Goal: Task Accomplishment & Management: Manage account settings

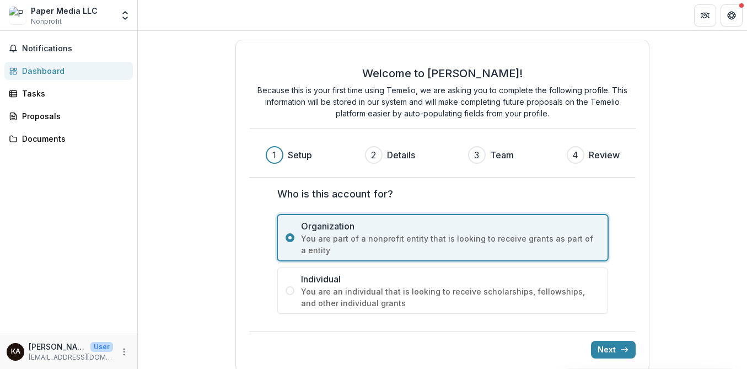
scroll to position [10, 0]
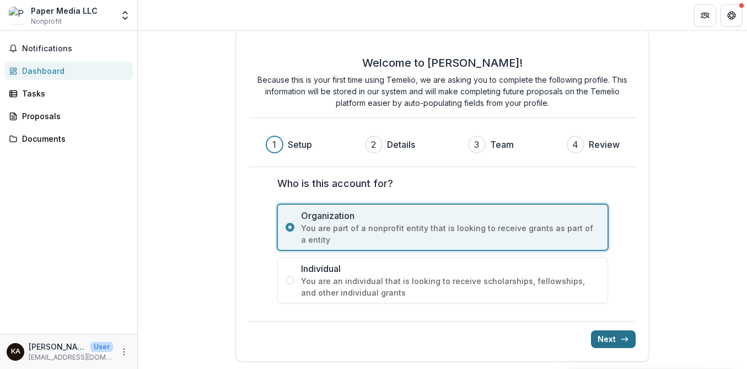
click at [607, 336] on button "Next" at bounding box center [613, 339] width 45 height 18
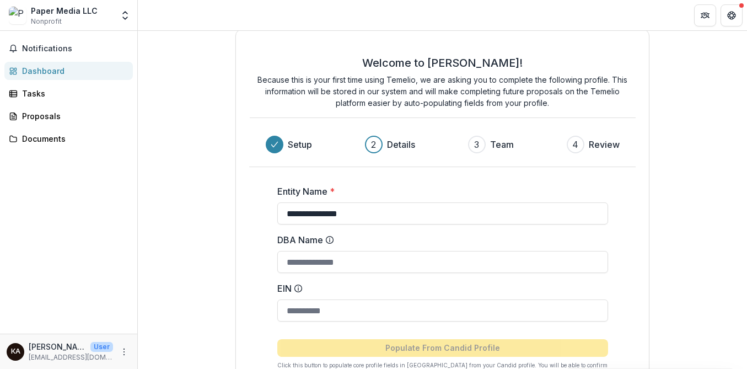
scroll to position [87, 0]
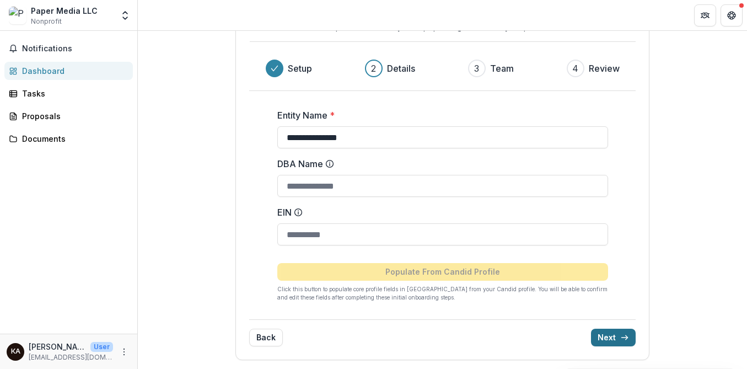
click at [609, 336] on button "Next" at bounding box center [613, 337] width 45 height 18
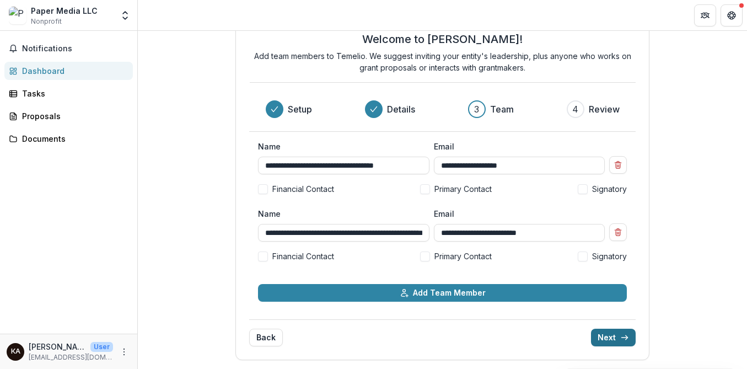
click at [625, 339] on polyline "submit" at bounding box center [626, 337] width 2 height 4
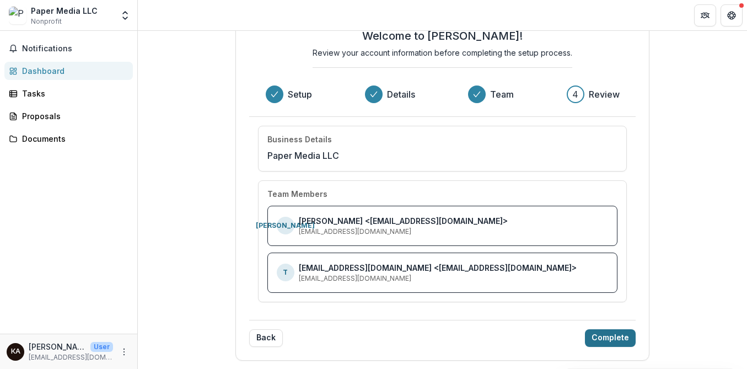
click at [623, 339] on button "Complete" at bounding box center [610, 338] width 51 height 18
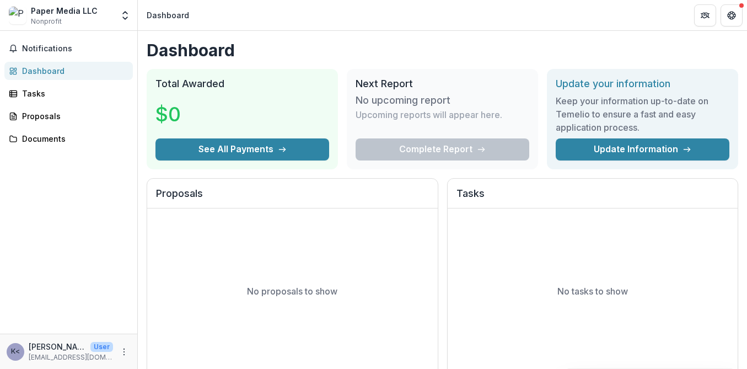
scroll to position [49, 0]
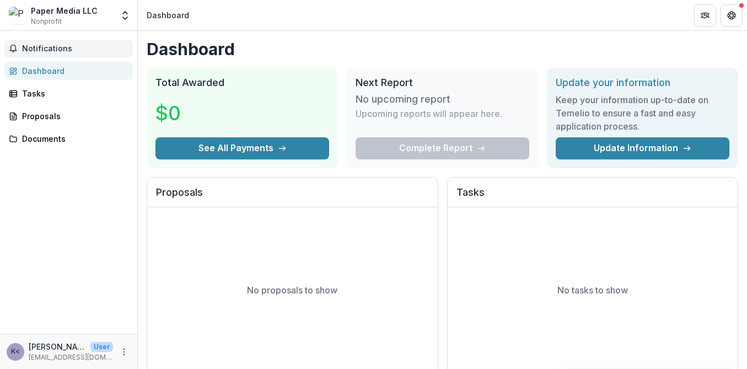
click at [53, 43] on button "Notifications" at bounding box center [68, 49] width 128 height 18
click at [46, 66] on div "Dashboard" at bounding box center [73, 71] width 102 height 12
click at [45, 98] on div "Tasks" at bounding box center [73, 94] width 102 height 12
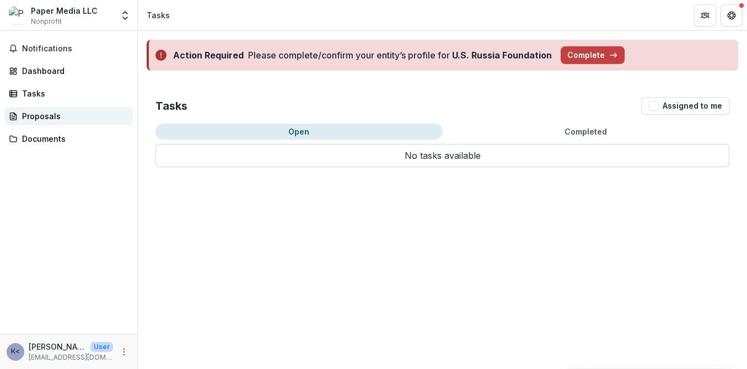
click at [46, 114] on div "Proposals" at bounding box center [73, 116] width 102 height 12
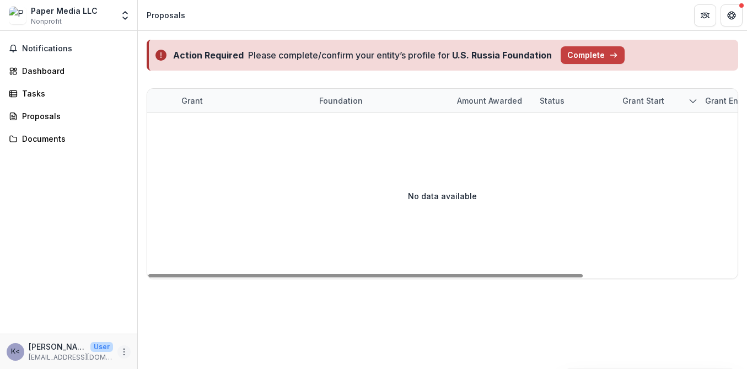
click at [124, 353] on icon "More" at bounding box center [124, 351] width 9 height 9
click at [218, 245] on div "No data available" at bounding box center [442, 195] width 590 height 165
click at [571, 52] on button "Complete" at bounding box center [592, 55] width 64 height 18
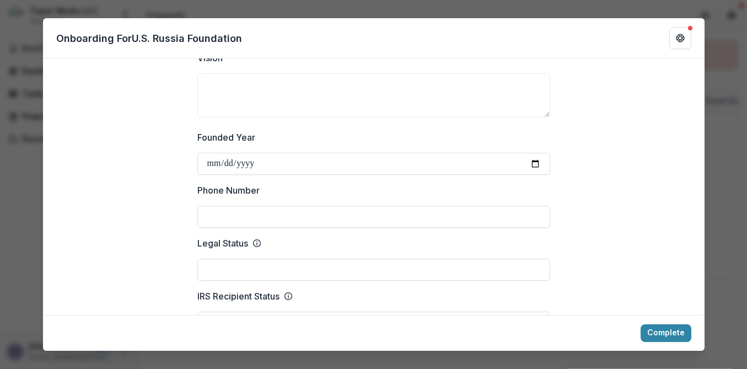
scroll to position [381, 0]
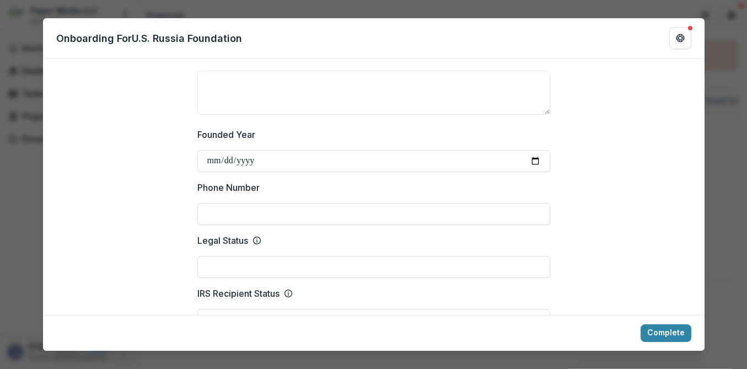
click at [171, 41] on p "Onboarding For U.S. Russia Foundation" at bounding box center [149, 38] width 186 height 15
click at [665, 329] on button "Complete" at bounding box center [665, 333] width 51 height 18
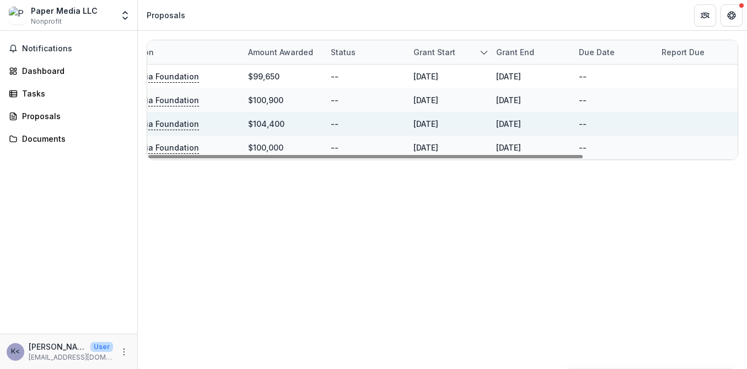
scroll to position [0, 0]
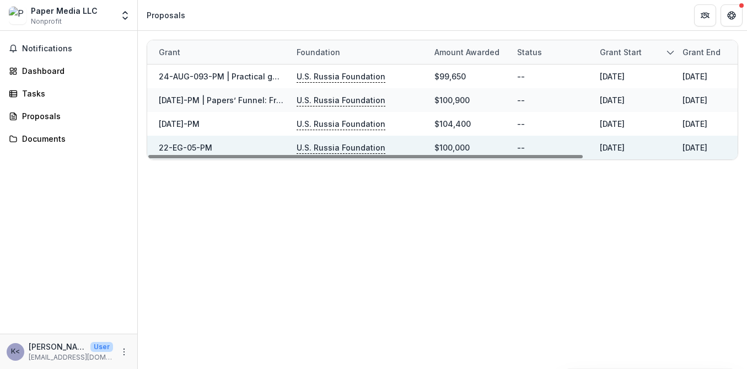
scroll to position [0, 26]
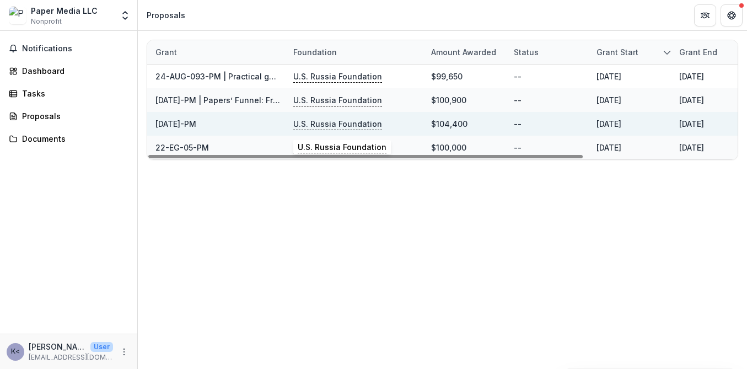
click at [343, 128] on p "U.S. Russia Foundation" at bounding box center [337, 124] width 89 height 12
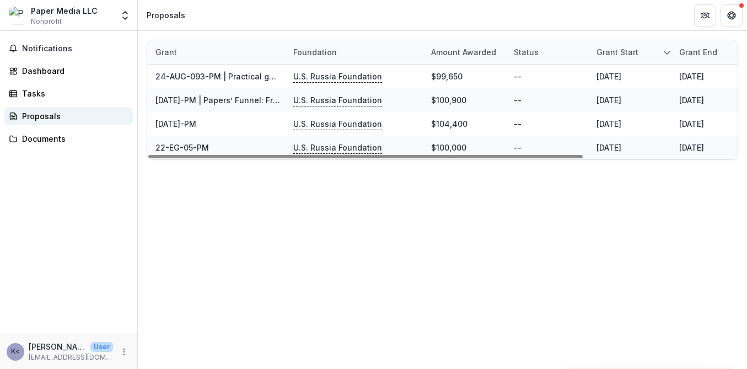
click at [47, 110] on link "Proposals" at bounding box center [68, 116] width 128 height 18
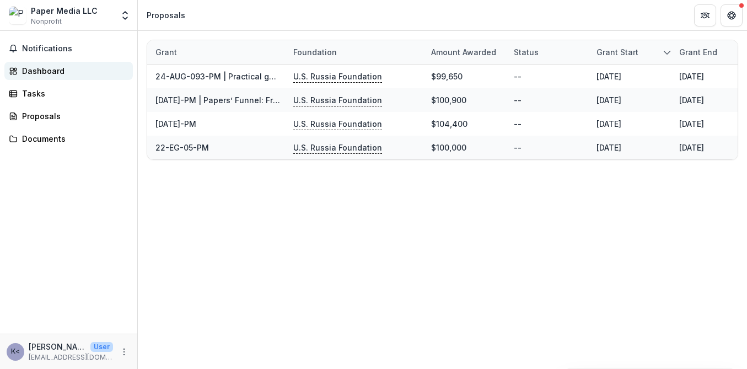
click at [46, 66] on div "Dashboard" at bounding box center [73, 71] width 102 height 12
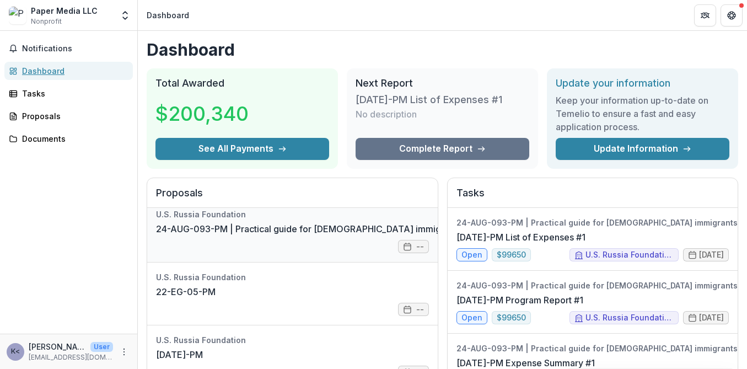
scroll to position [9, 0]
click at [36, 99] on div "Tasks" at bounding box center [73, 94] width 102 height 12
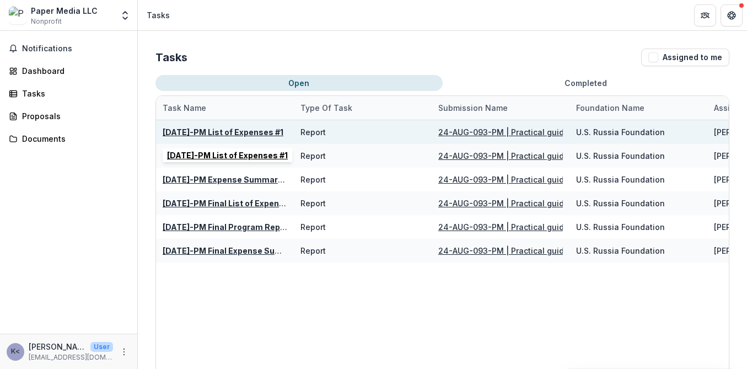
click at [258, 133] on u "[DATE]-PM List of Expenses #1" at bounding box center [223, 131] width 121 height 9
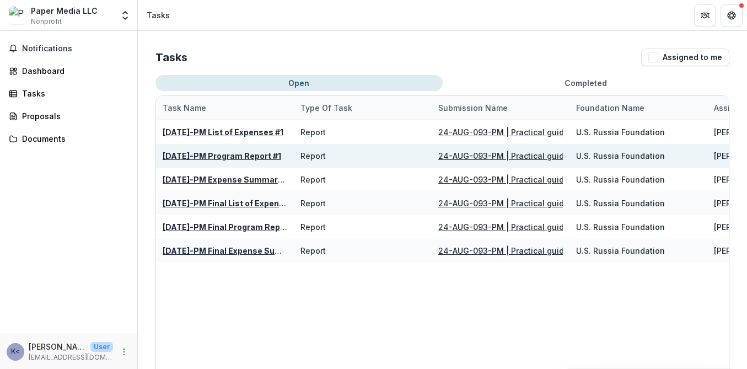
click at [241, 153] on u "[DATE]-PM Program Report #1" at bounding box center [222, 155] width 118 height 9
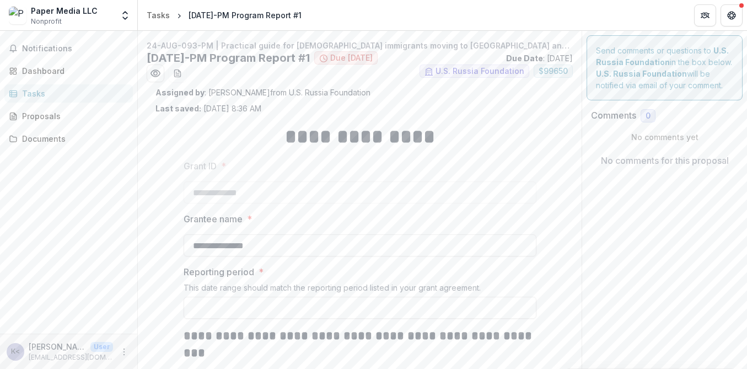
click at [37, 91] on div "Tasks" at bounding box center [73, 94] width 102 height 12
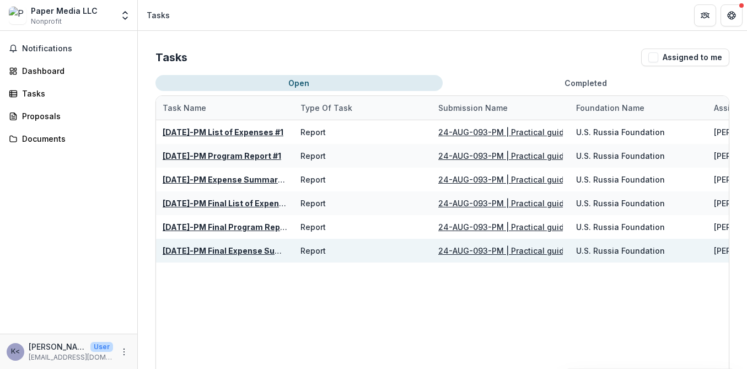
click at [247, 252] on u "[DATE]-PM Final Expense Summary" at bounding box center [233, 250] width 140 height 9
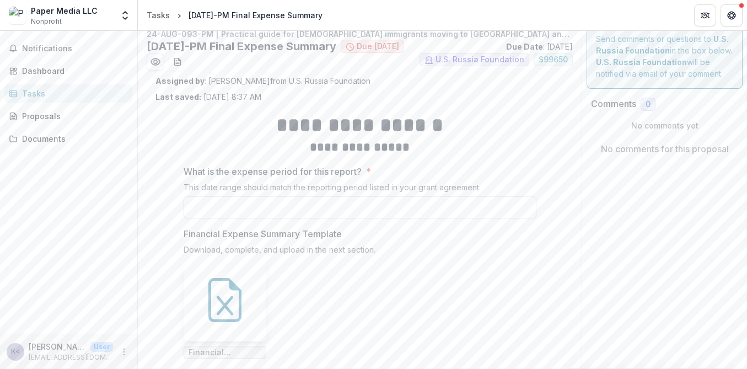
scroll to position [427, 0]
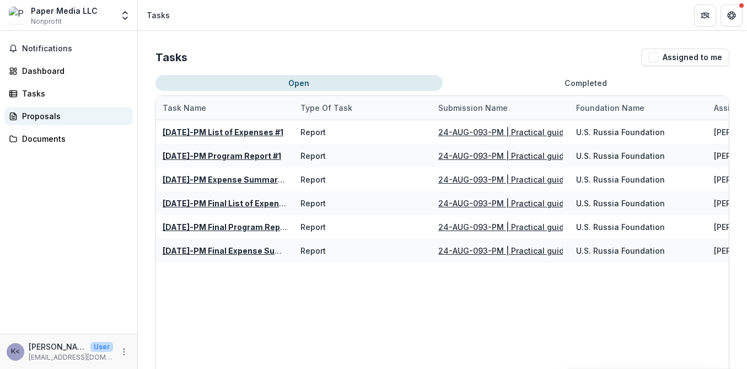
click at [45, 111] on div "Proposals" at bounding box center [73, 116] width 102 height 12
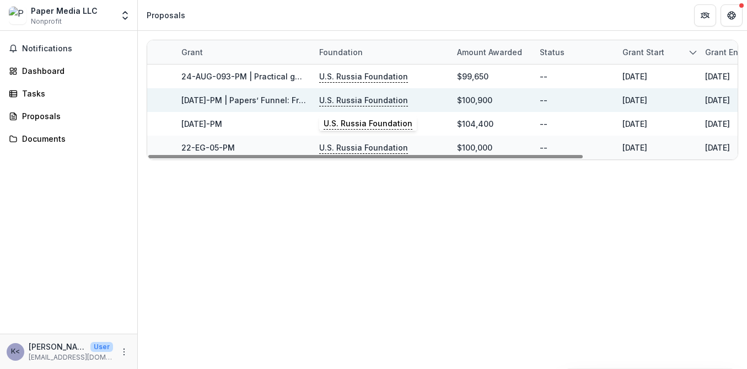
click at [338, 99] on p "U.S. Russia Foundation" at bounding box center [363, 100] width 89 height 12
click at [244, 102] on link "[DATE]-PM | Papers’ Funnel: From the Emigrant Community Media to the Commercial…" at bounding box center [369, 99] width 377 height 9
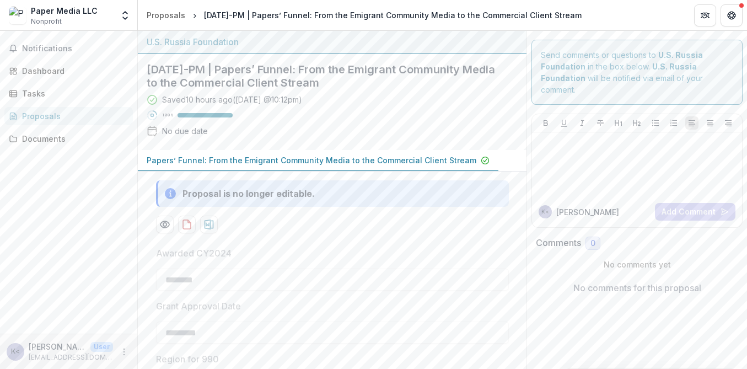
click at [48, 116] on div "Proposals" at bounding box center [73, 116] width 102 height 12
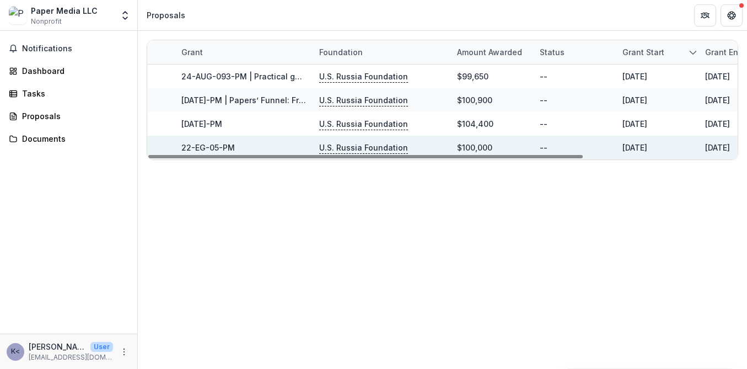
click at [214, 149] on link "22-EG-05-PM" at bounding box center [207, 147] width 53 height 9
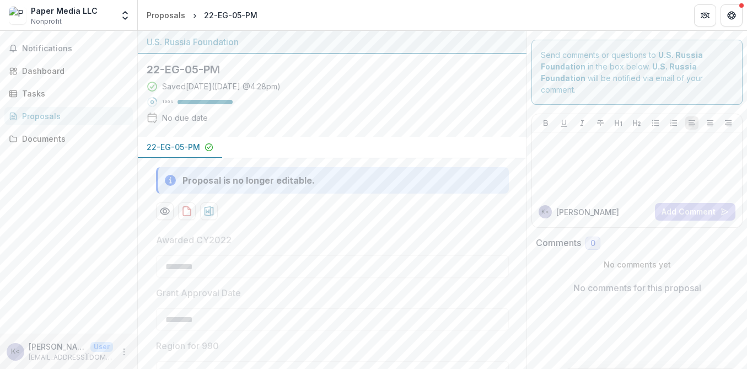
scroll to position [222, 0]
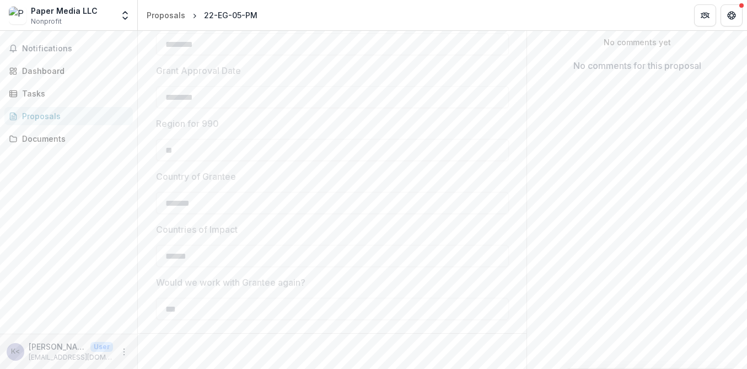
click at [53, 113] on div "Proposals" at bounding box center [73, 116] width 102 height 12
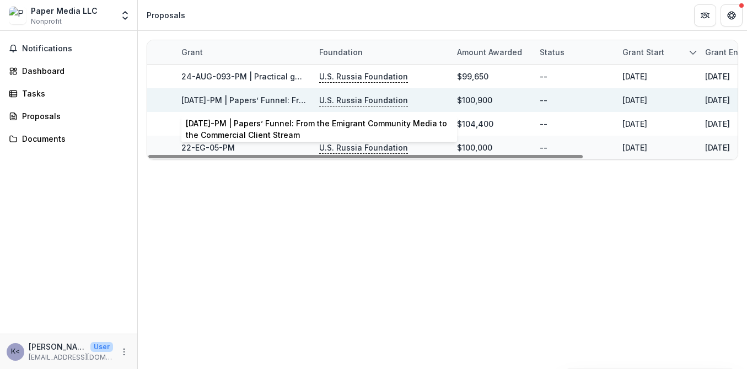
click at [227, 95] on div "[DATE]-PM | Papers’ Funnel: From the Emigrant Community Media to the Commercial…" at bounding box center [243, 100] width 125 height 12
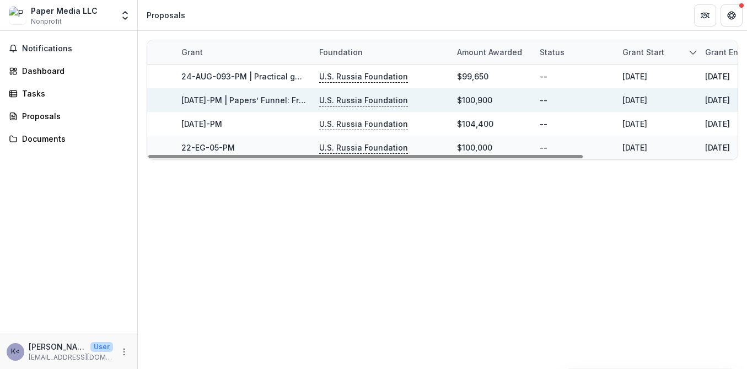
click at [253, 104] on link "[DATE]-PM | Papers’ Funnel: From the Emigrant Community Media to the Commercial…" at bounding box center [369, 99] width 377 height 9
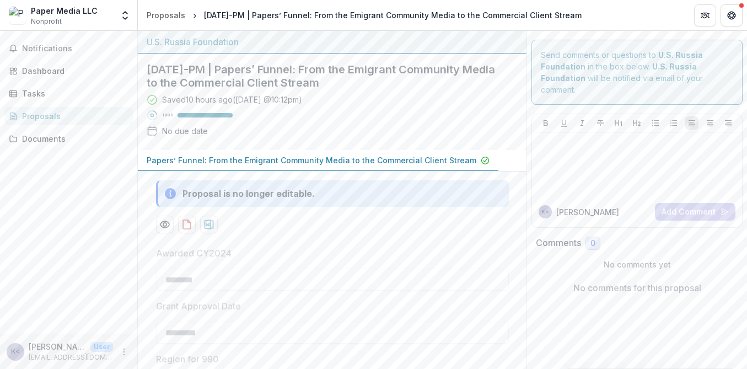
click at [35, 117] on div "Proposals" at bounding box center [73, 116] width 102 height 12
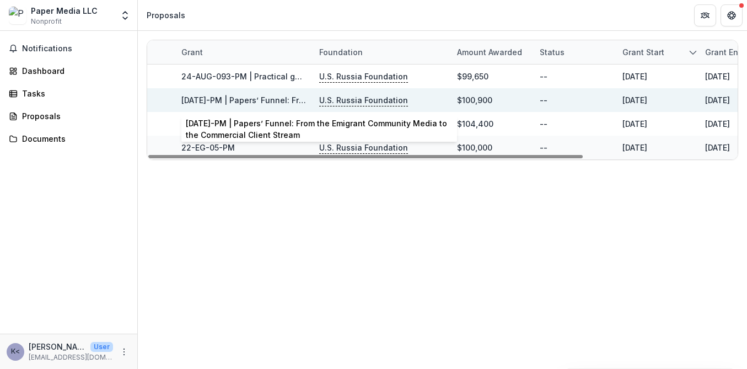
click at [247, 100] on link "[DATE]-PM | Papers’ Funnel: From the Emigrant Community Media to the Commercial…" at bounding box center [369, 99] width 377 height 9
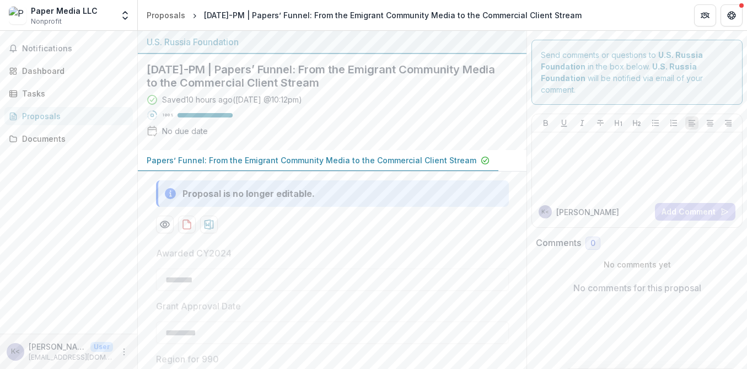
scroll to position [2, 0]
click at [47, 108] on link "Proposals" at bounding box center [68, 116] width 128 height 18
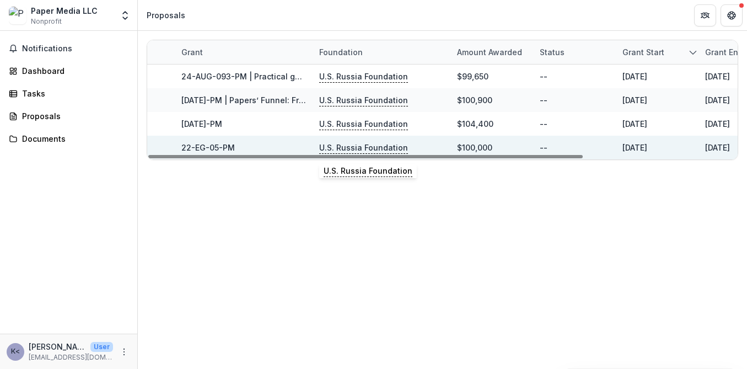
click at [374, 143] on p "U.S. Russia Foundation" at bounding box center [363, 148] width 89 height 12
click at [221, 145] on link "22-EG-05-PM" at bounding box center [207, 147] width 53 height 9
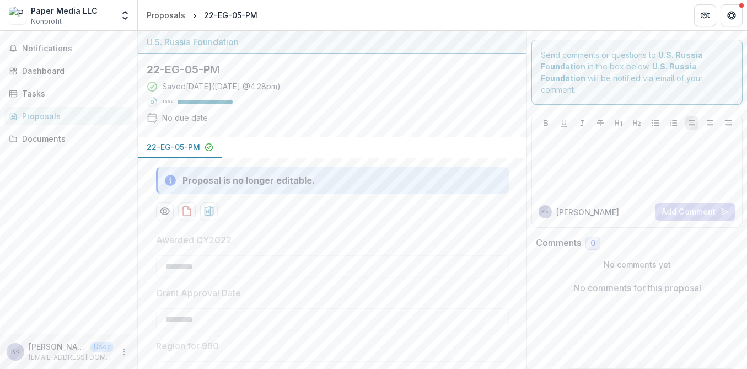
click at [63, 112] on div "Proposals" at bounding box center [73, 116] width 102 height 12
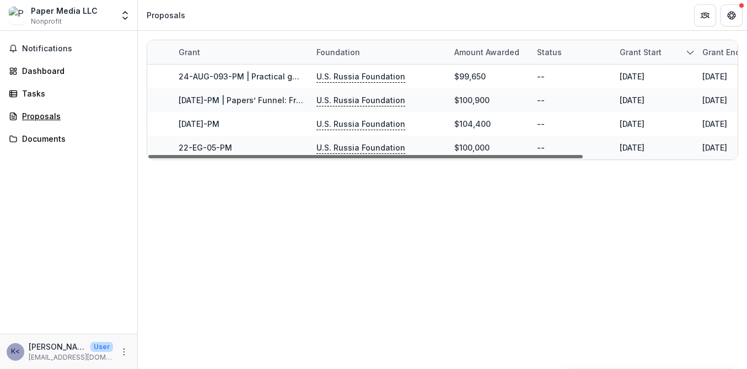
scroll to position [0, 5]
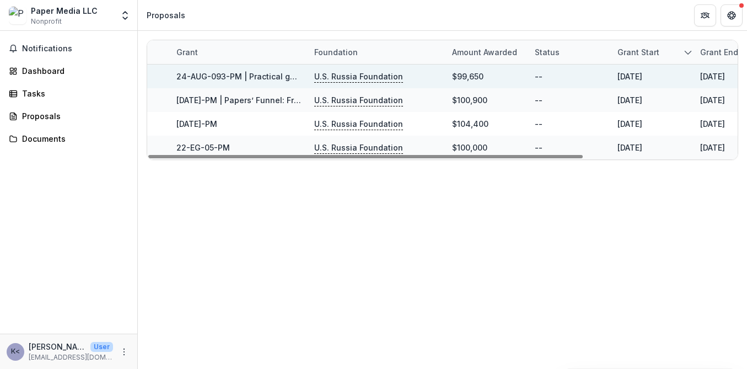
click at [198, 74] on link "24-AUG-093-PM | Practical guide for [DEMOGRAPHIC_DATA] immigrants moving to [GE…" at bounding box center [436, 76] width 521 height 9
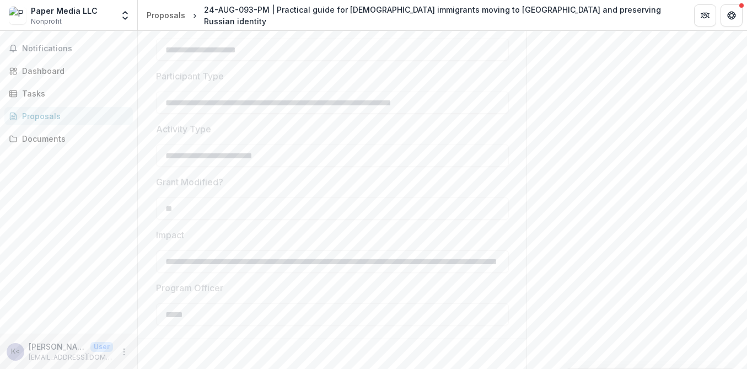
scroll to position [561, 0]
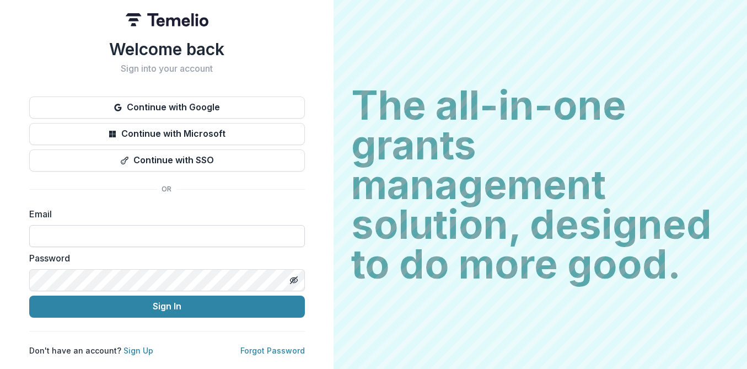
click at [82, 234] on input at bounding box center [167, 236] width 276 height 22
type input "**********"
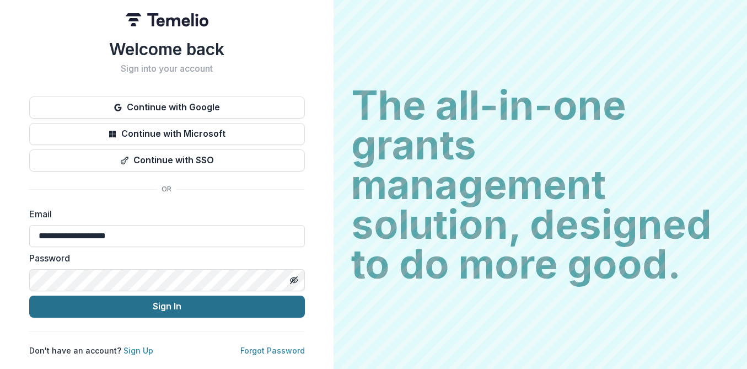
click at [142, 316] on button "Sign In" at bounding box center [167, 306] width 276 height 22
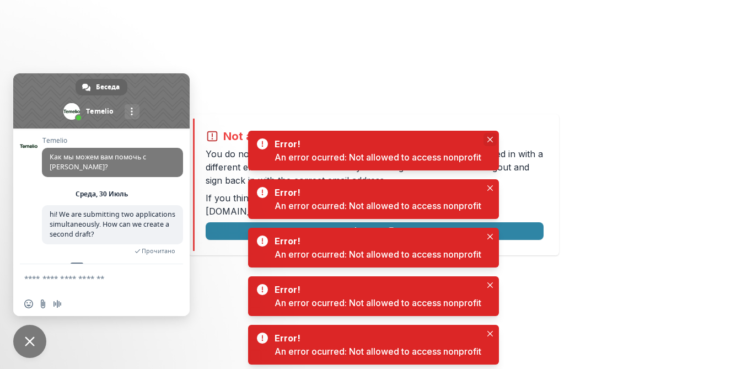
click at [488, 139] on icon "Close" at bounding box center [490, 140] width 6 height 6
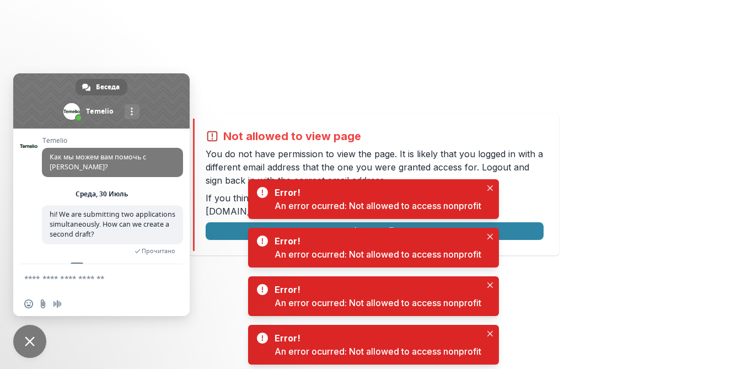
click at [31, 338] on span "Закрыть чат" at bounding box center [30, 341] width 10 height 10
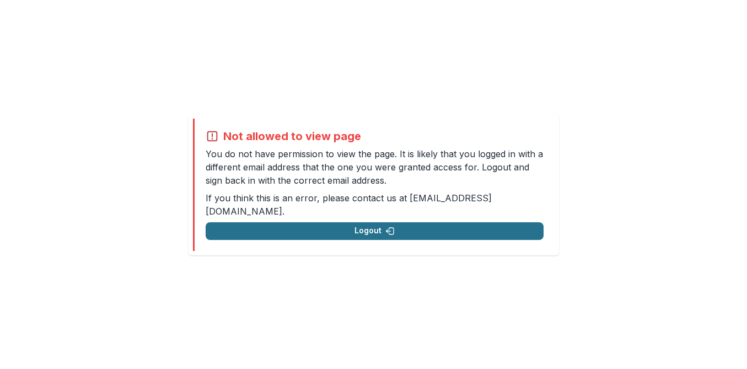
click at [395, 224] on button "Logout" at bounding box center [375, 231] width 338 height 18
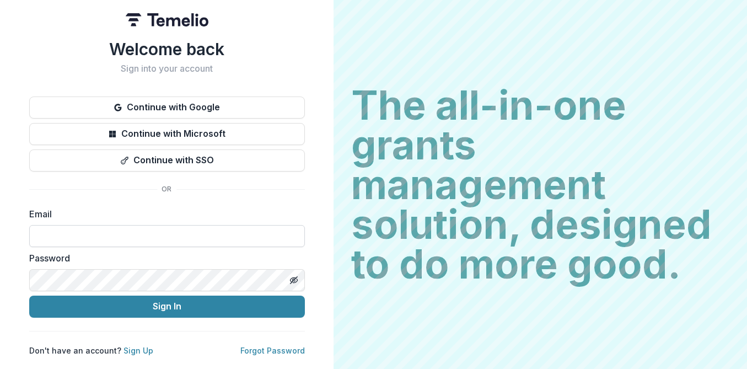
click at [120, 230] on input at bounding box center [167, 236] width 276 height 22
type input "**********"
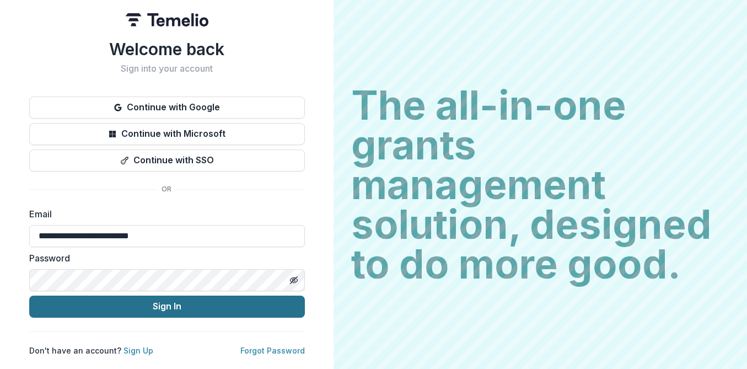
click at [160, 306] on button "Sign In" at bounding box center [167, 306] width 276 height 22
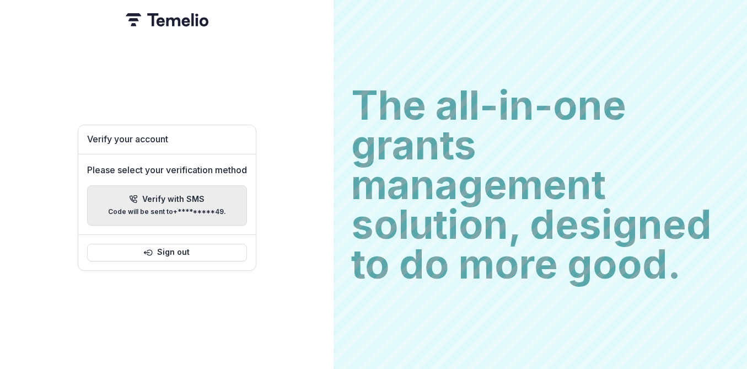
click at [179, 219] on button "Verify with SMS Code will be sent to +*********49 ." at bounding box center [167, 205] width 160 height 40
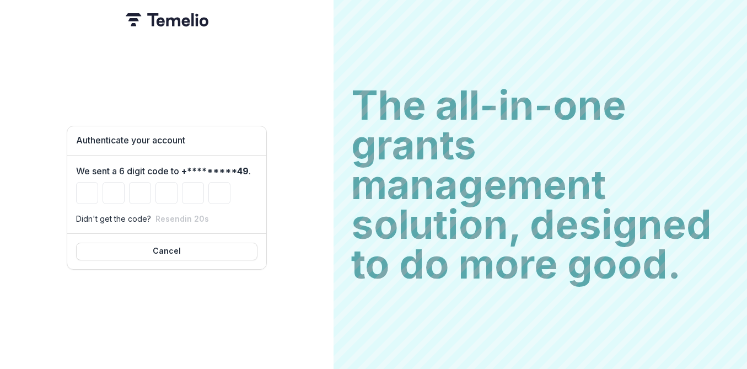
type input "*"
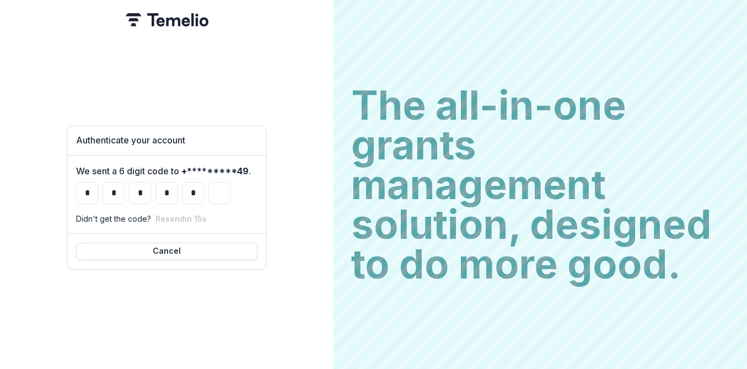
type input "*"
